Goal: Task Accomplishment & Management: Use online tool/utility

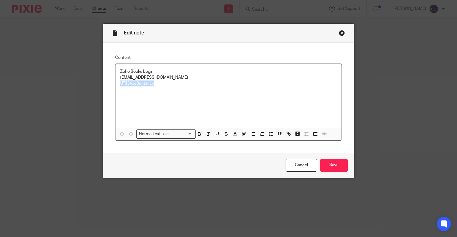
click at [339, 30] on div "Close this dialog window" at bounding box center [342, 33] width 6 height 6
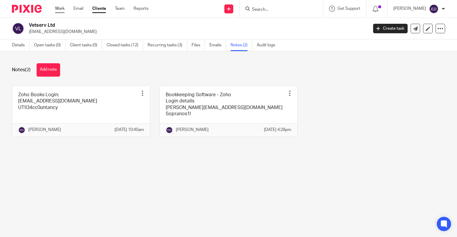
click at [61, 11] on link "Work" at bounding box center [60, 9] width 10 height 6
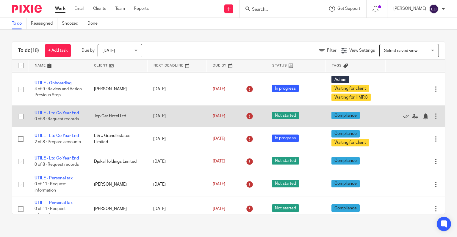
scroll to position [338, 0]
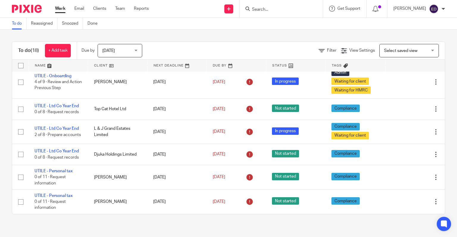
click at [129, 48] on span "[DATE]" at bounding box center [118, 50] width 32 height 12
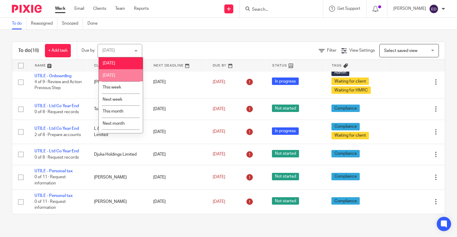
scroll to position [10, 0]
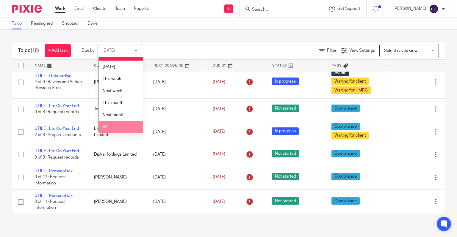
click at [110, 130] on li "All" at bounding box center [121, 127] width 44 height 12
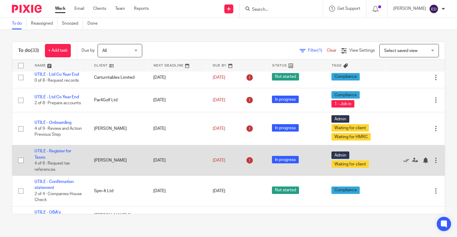
scroll to position [290, 0]
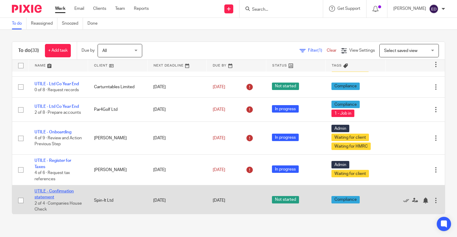
click at [49, 193] on link "UTILE - Confirmation statement" at bounding box center [53, 194] width 39 height 10
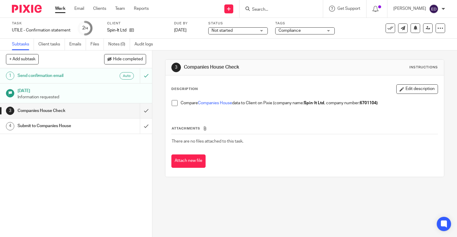
click at [293, 13] on div at bounding box center [280, 9] width 83 height 18
click at [280, 10] on input "Search" at bounding box center [278, 9] width 54 height 5
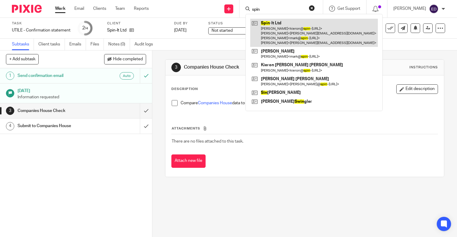
type input "spin"
click at [283, 27] on link at bounding box center [314, 33] width 128 height 28
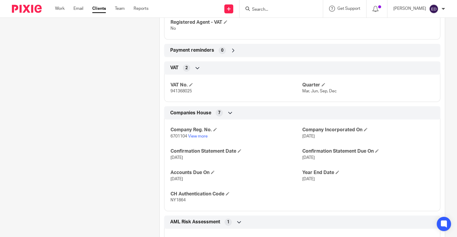
scroll to position [357, 0]
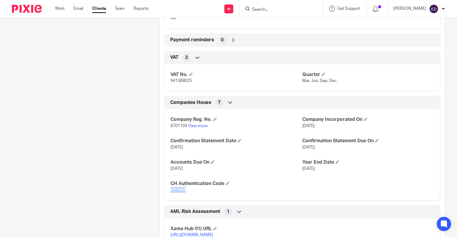
drag, startPoint x: 184, startPoint y: 192, endPoint x: 170, endPoint y: 192, distance: 14.3
click at [170, 192] on p "NY1864" at bounding box center [236, 190] width 132 height 6
copy span "NY1864"
click at [65, 10] on ul "Work Email Clients Team Reports" at bounding box center [106, 9] width 102 height 6
click at [63, 7] on link "Work" at bounding box center [60, 9] width 10 height 6
